Goal: Task Accomplishment & Management: Manage account settings

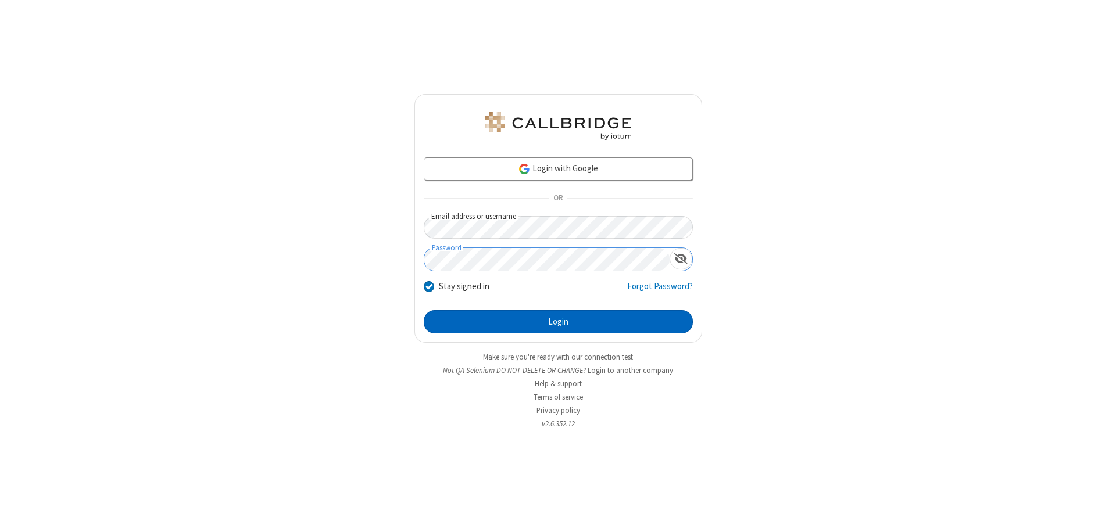
click at [558, 322] on button "Login" at bounding box center [558, 321] width 269 height 23
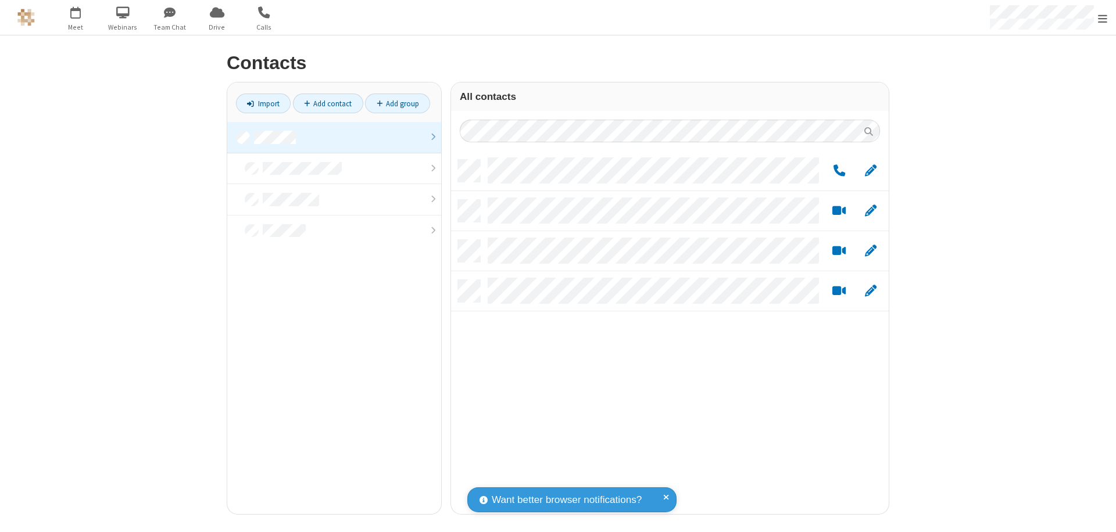
click at [334, 137] on link at bounding box center [334, 137] width 214 height 31
click at [397, 103] on link "Add group" at bounding box center [397, 104] width 65 height 20
